Goal: Navigation & Orientation: Go to known website

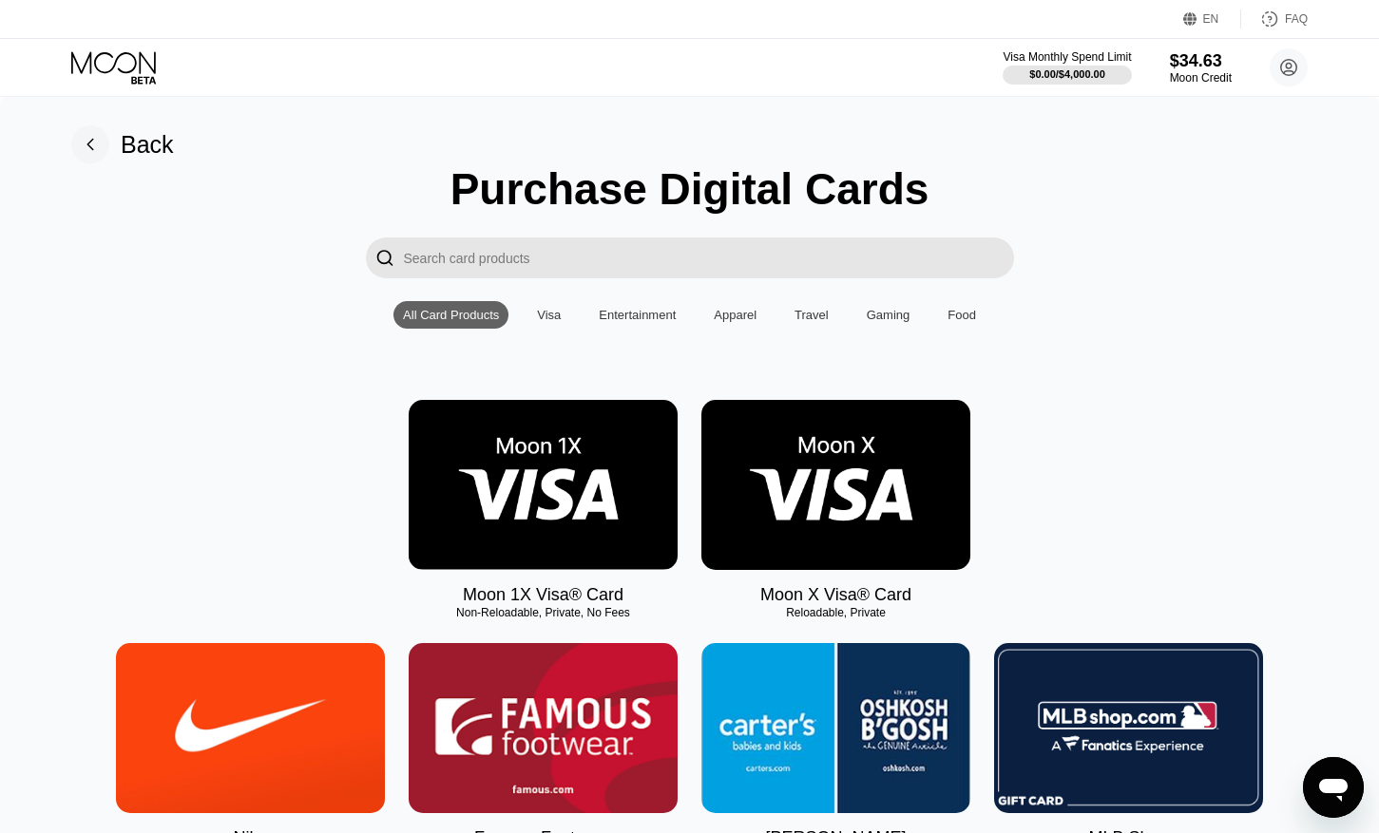
click at [123, 55] on icon at bounding box center [115, 67] width 88 height 33
